Goal: Use online tool/utility: Utilize a website feature to perform a specific function

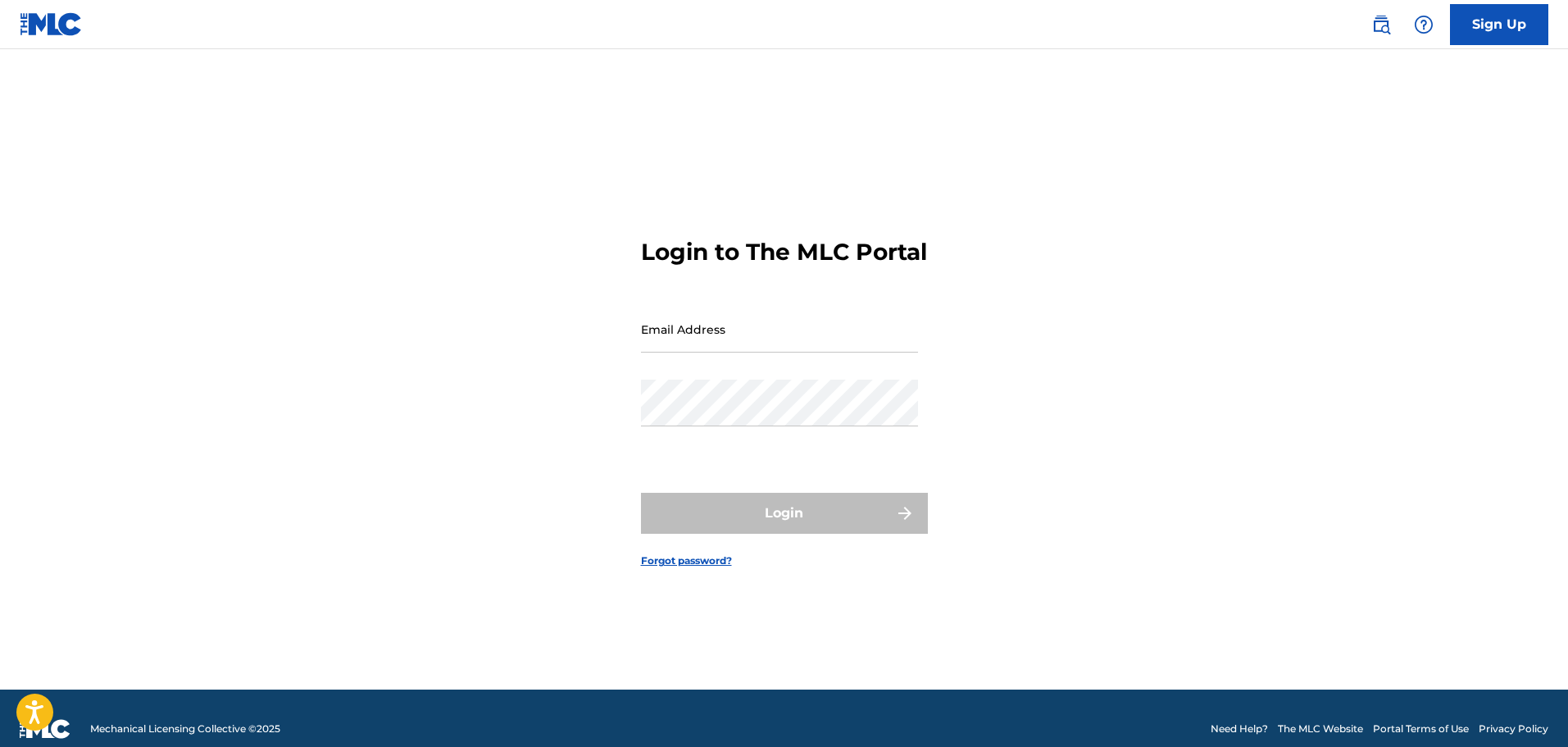
click at [711, 353] on input "Email Address" at bounding box center [780, 328] width 277 height 46
type input "[PERSON_NAME][EMAIL_ADDRESS][DOMAIN_NAME]"
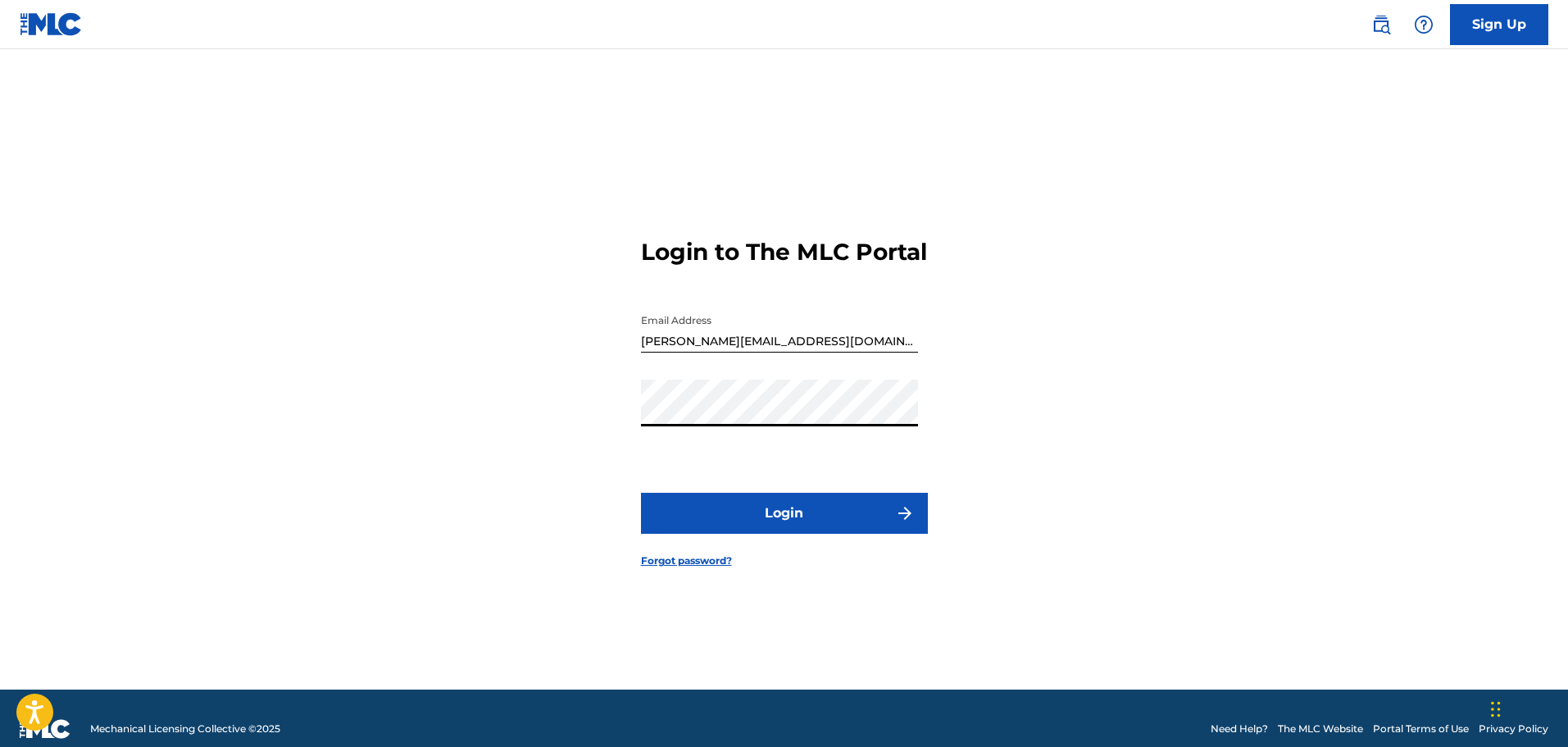
click at [678, 529] on button "Login" at bounding box center [785, 513] width 287 height 41
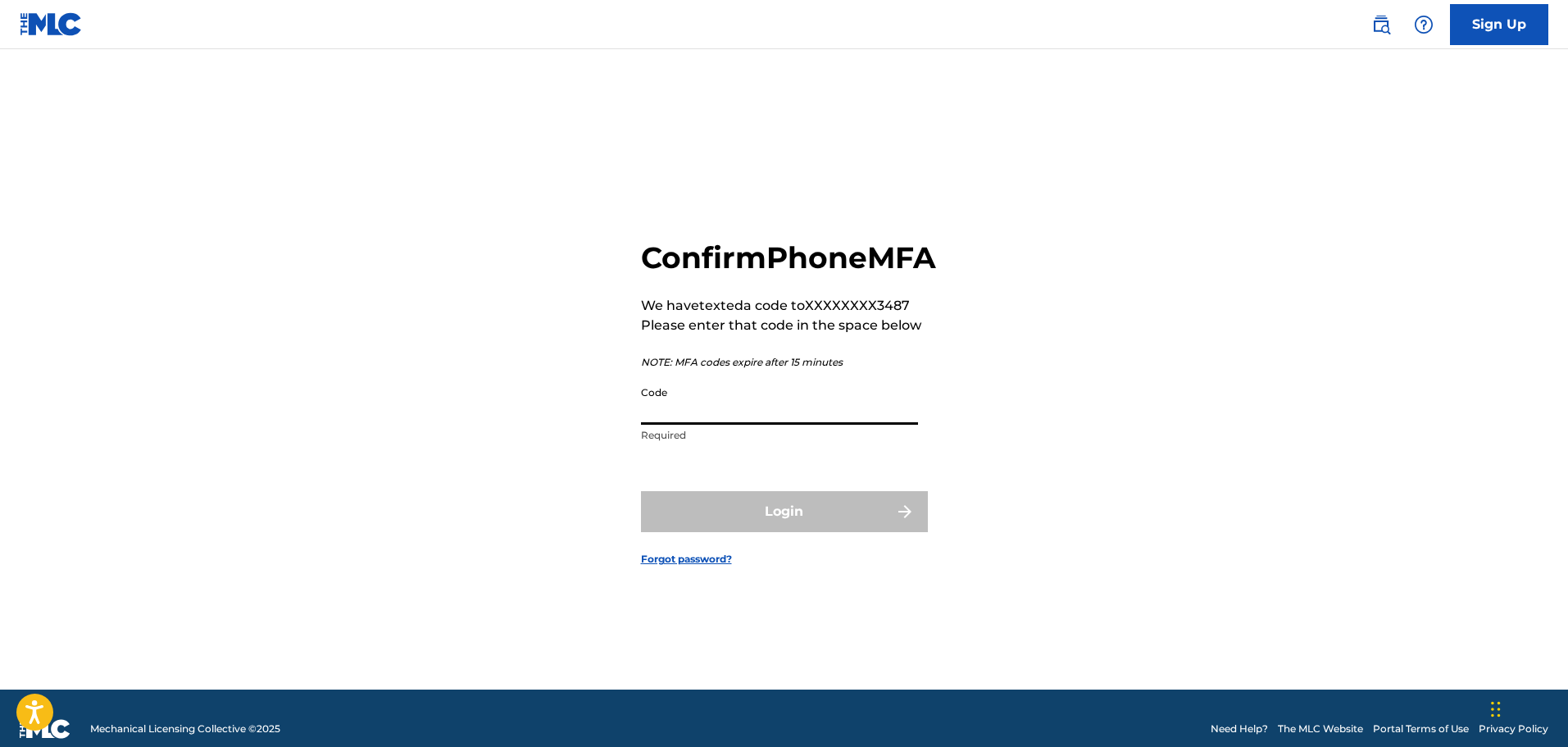
click at [776, 414] on input "Code" at bounding box center [780, 401] width 277 height 46
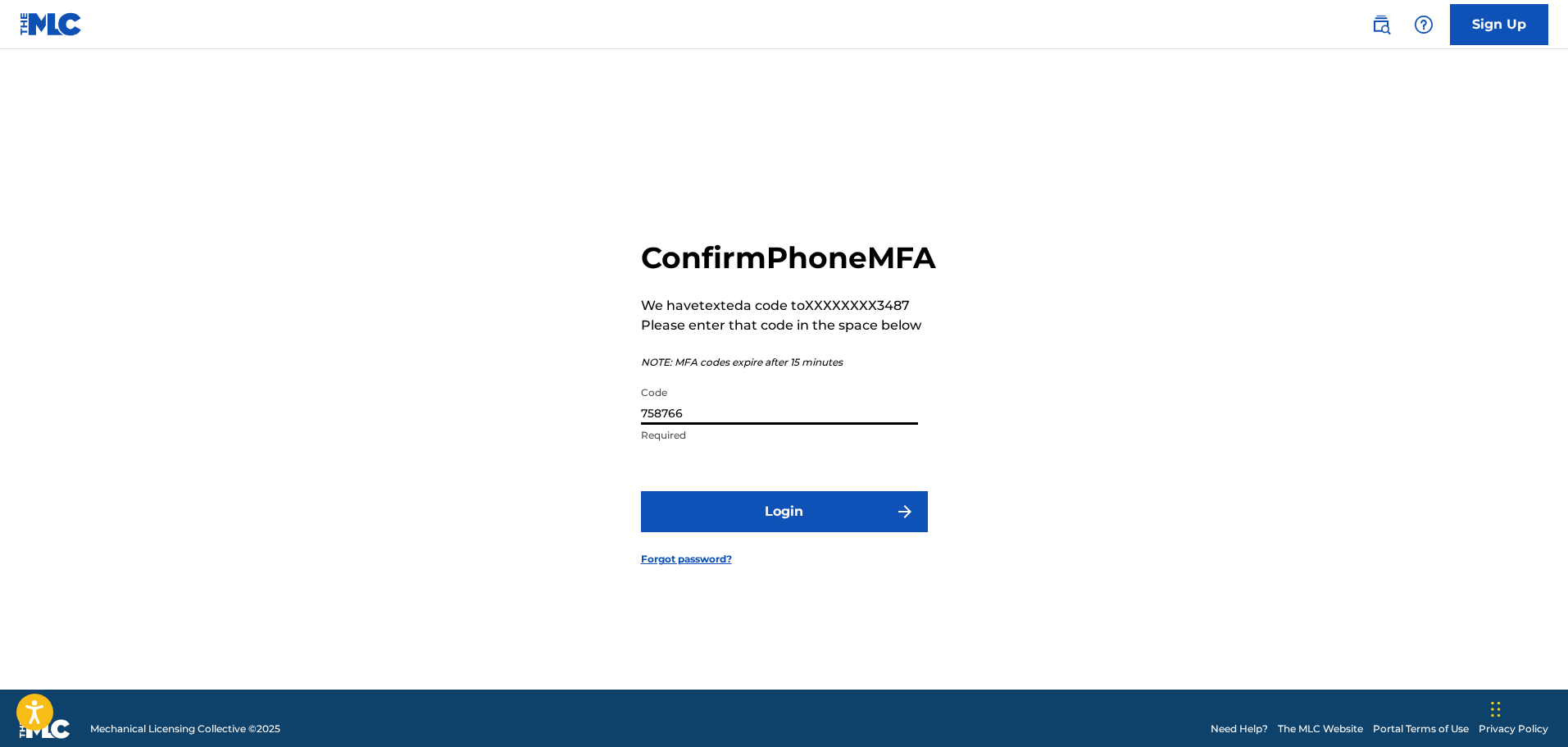
type input "758766"
click at [805, 532] on button "Login" at bounding box center [785, 512] width 287 height 41
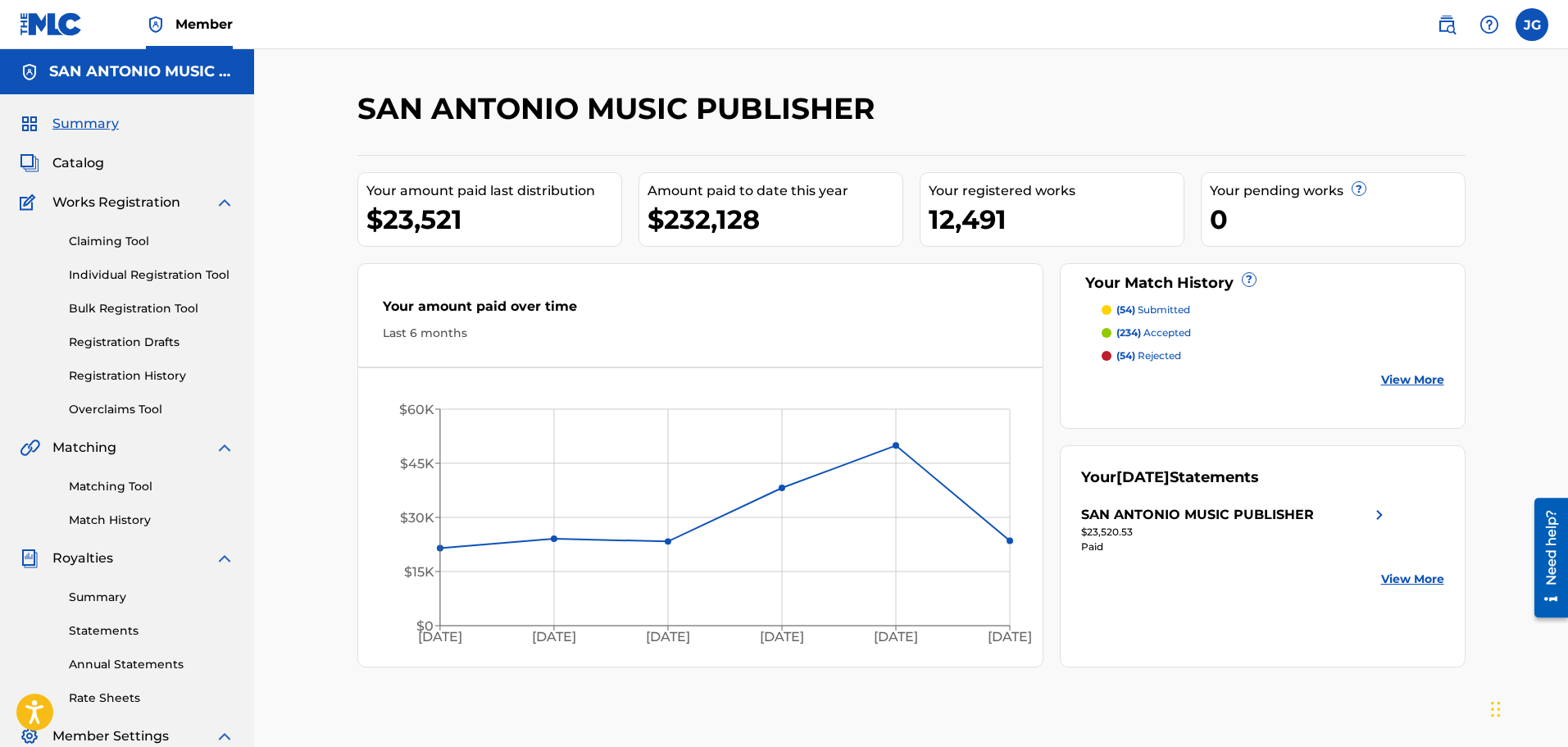
click at [129, 488] on link "Matching Tool" at bounding box center [152, 486] width 165 height 17
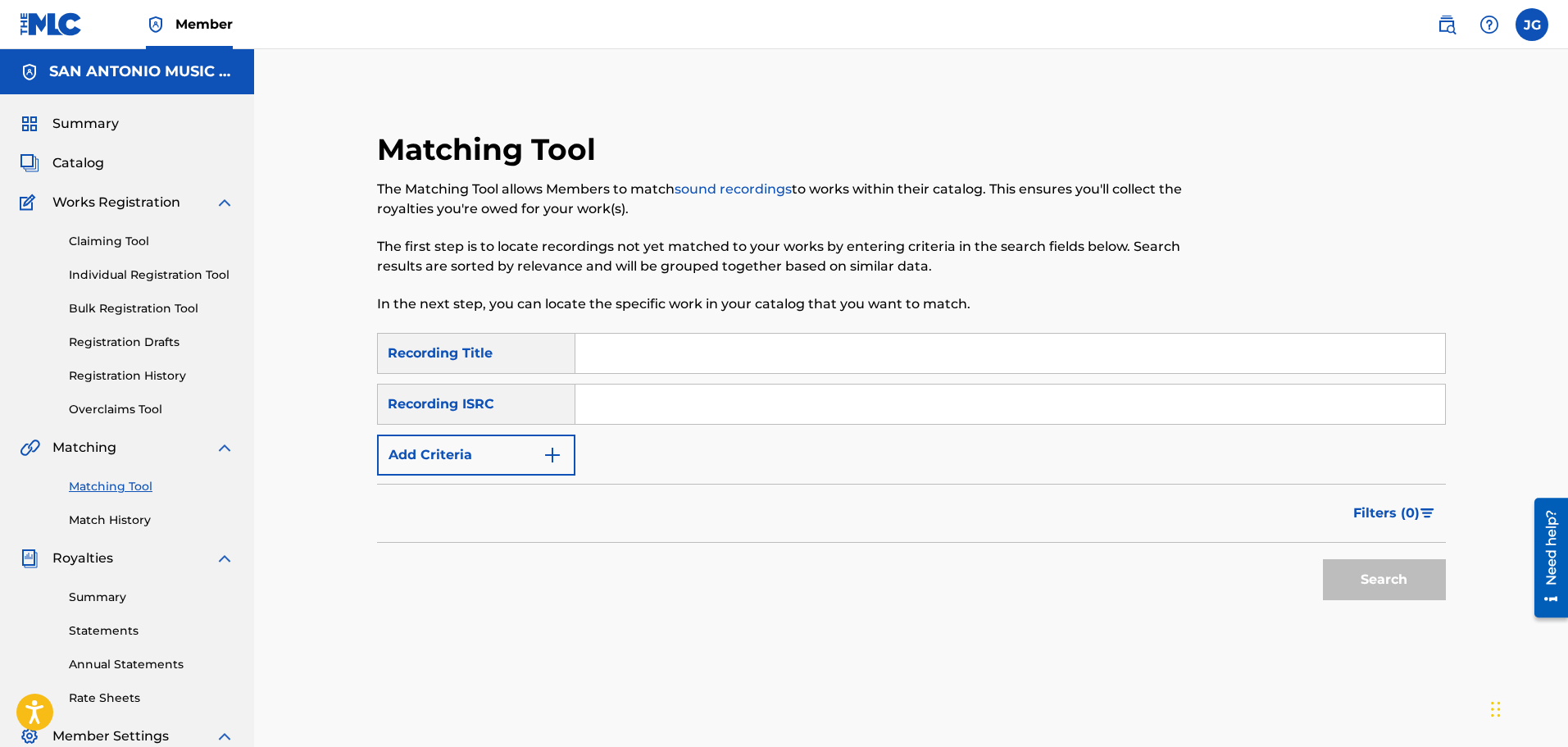
click at [646, 357] on input "Search Form" at bounding box center [1010, 353] width 870 height 40
type input "UNA PAGINA MAS"
click at [1417, 587] on button "Search" at bounding box center [1385, 579] width 123 height 41
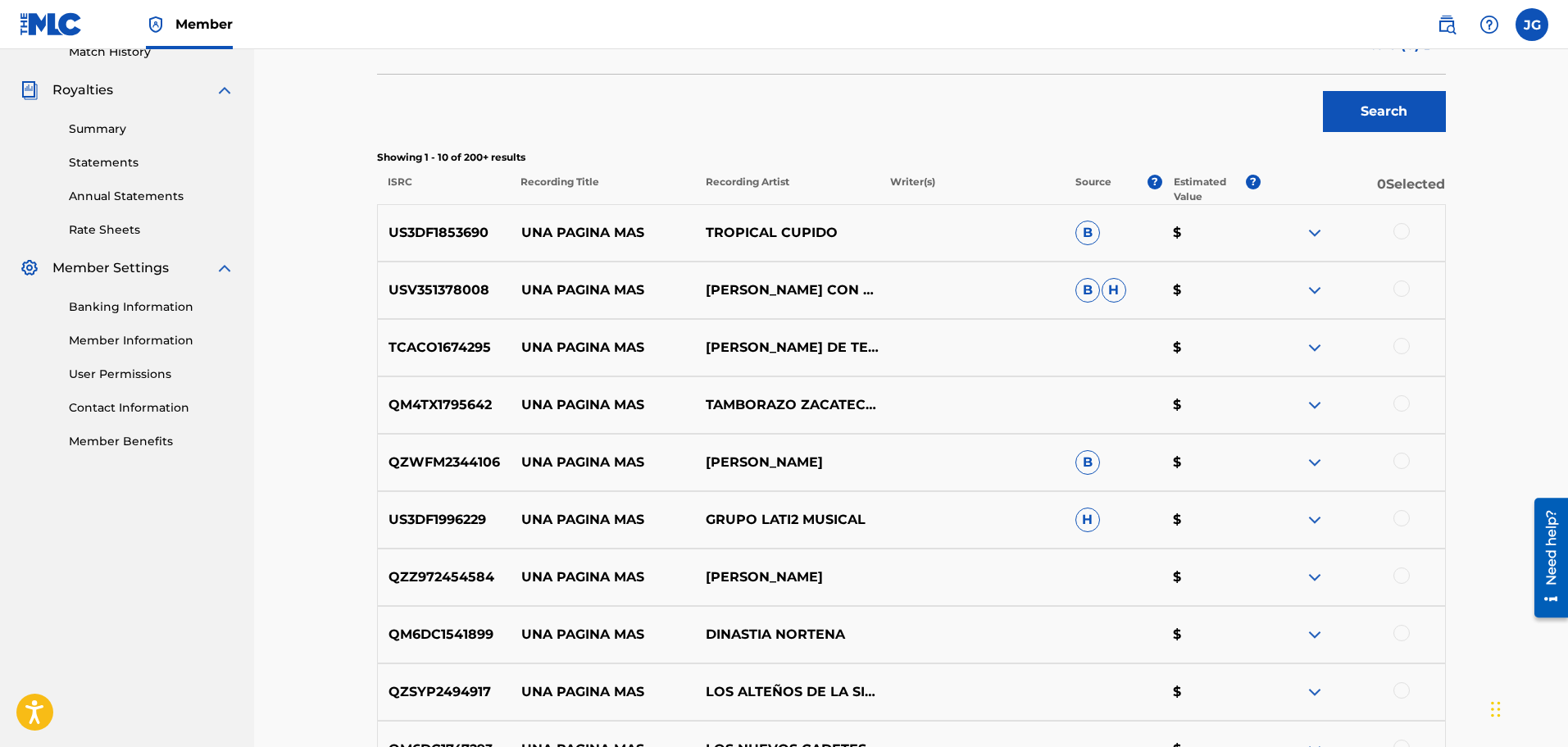
scroll to position [492, 0]
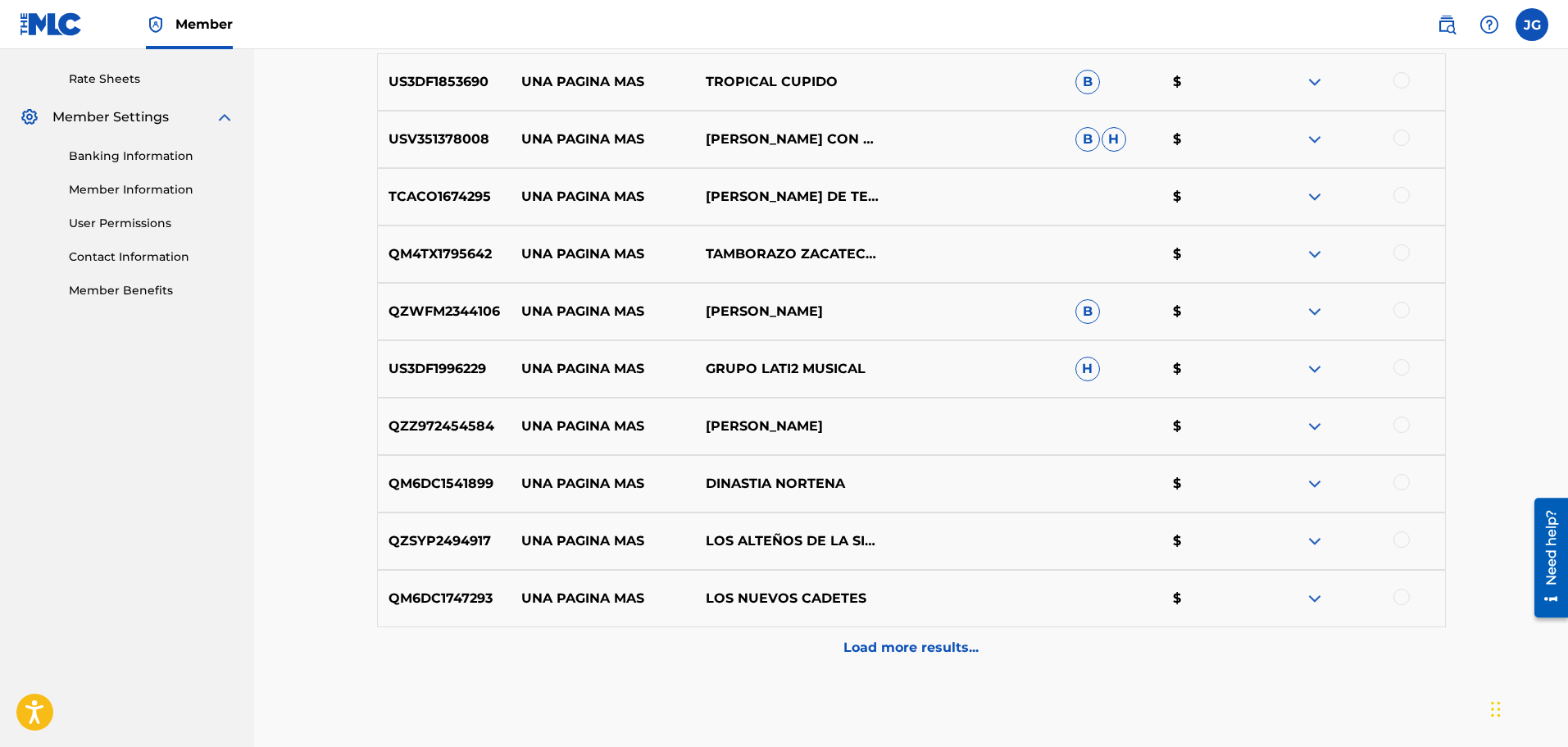
click at [933, 653] on p "Load more results..." at bounding box center [911, 647] width 135 height 19
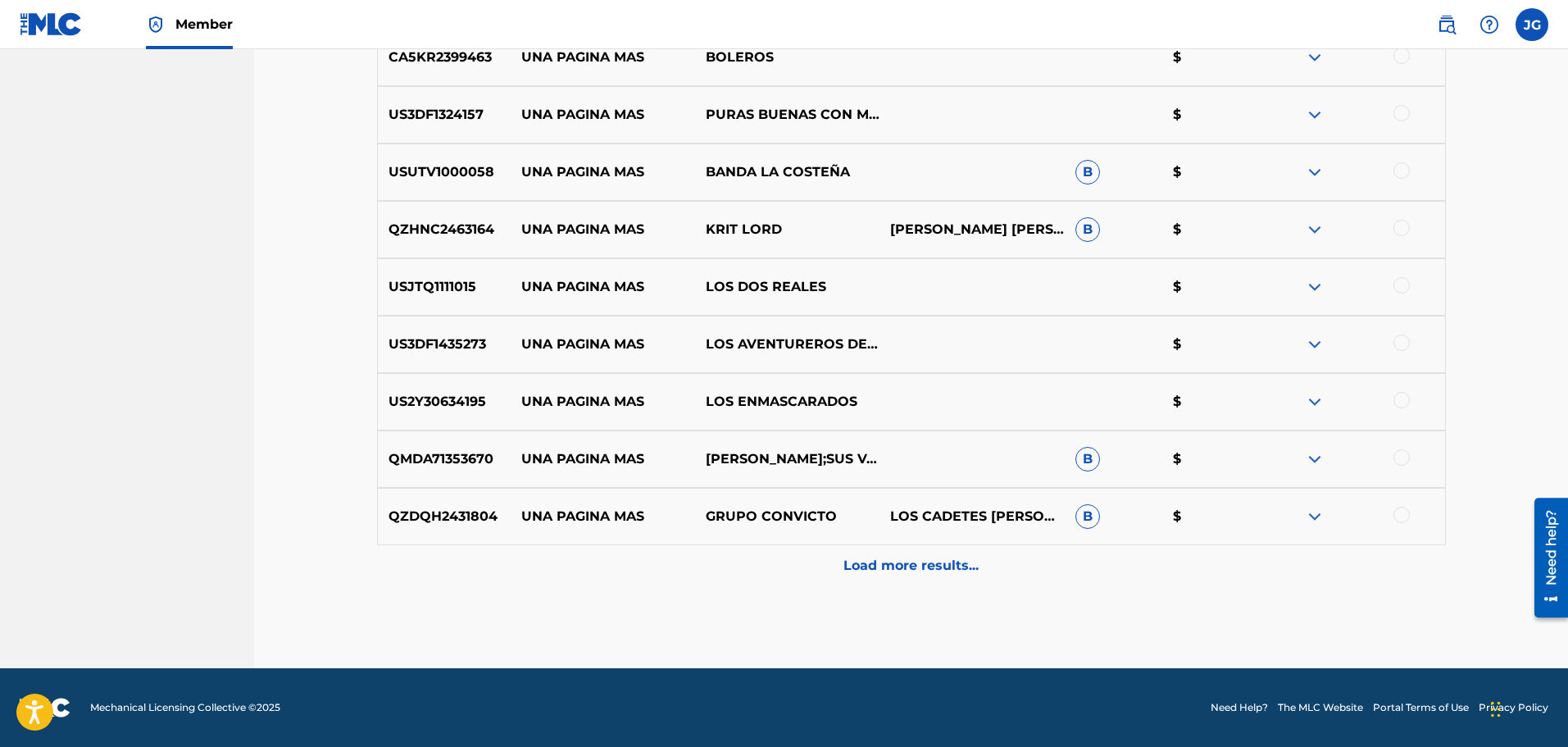
click at [910, 567] on p "Load more results..." at bounding box center [911, 566] width 135 height 19
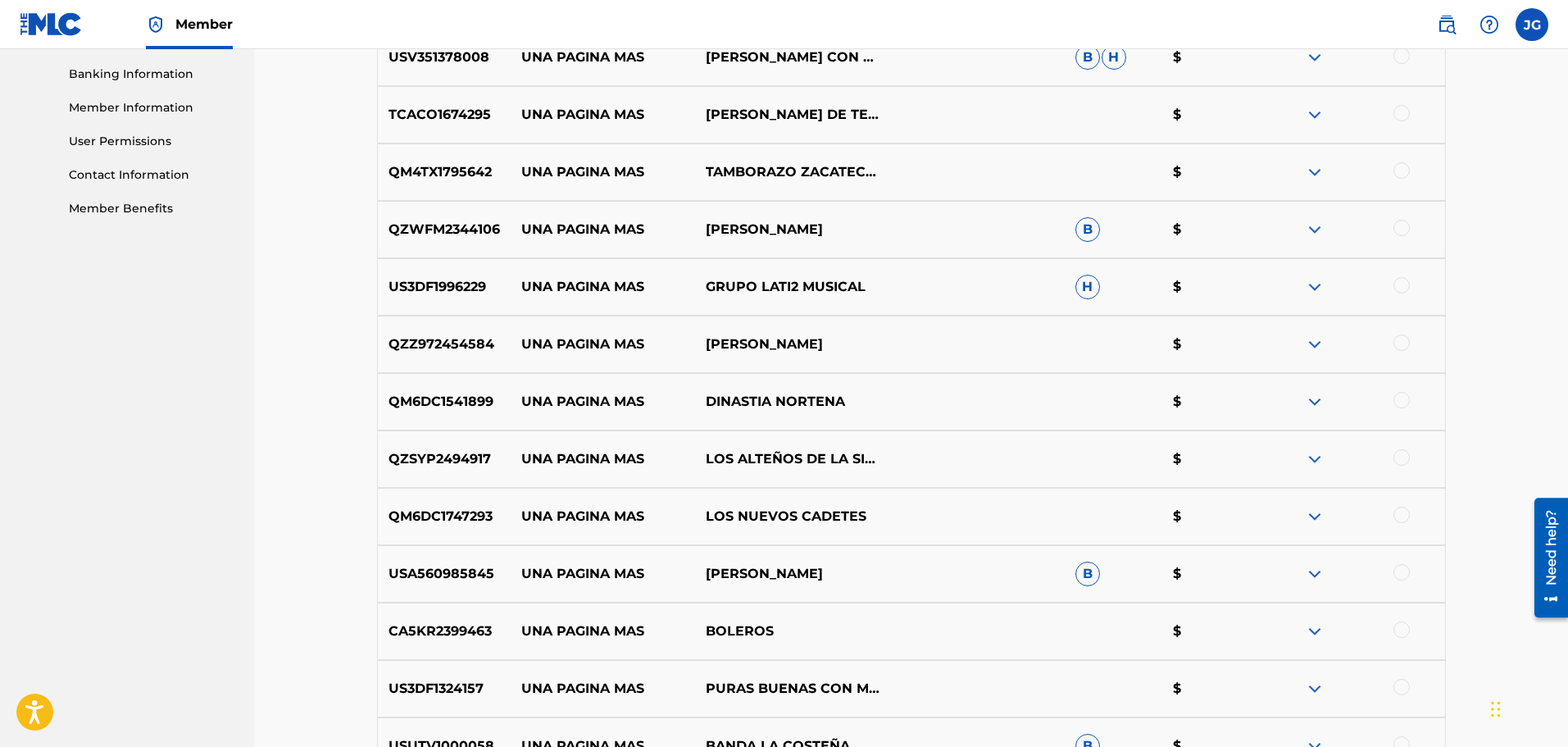
scroll to position [209, 0]
